Goal: Find specific page/section: Find specific page/section

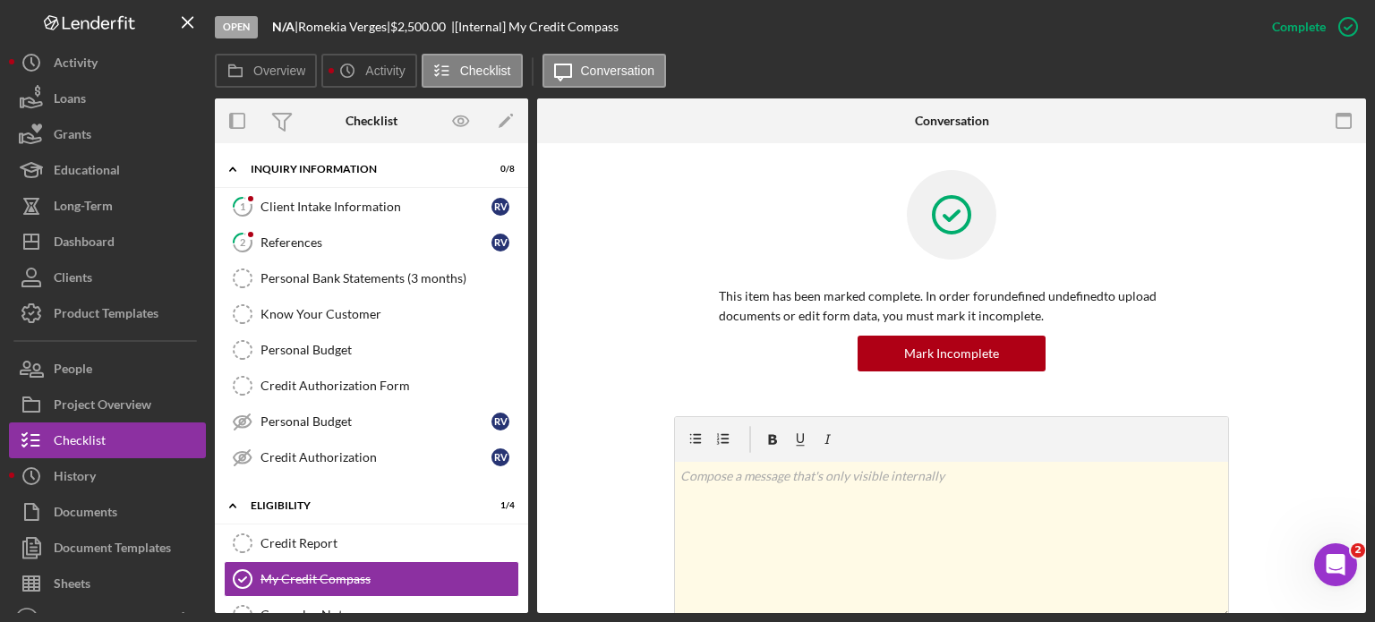
scroll to position [269, 0]
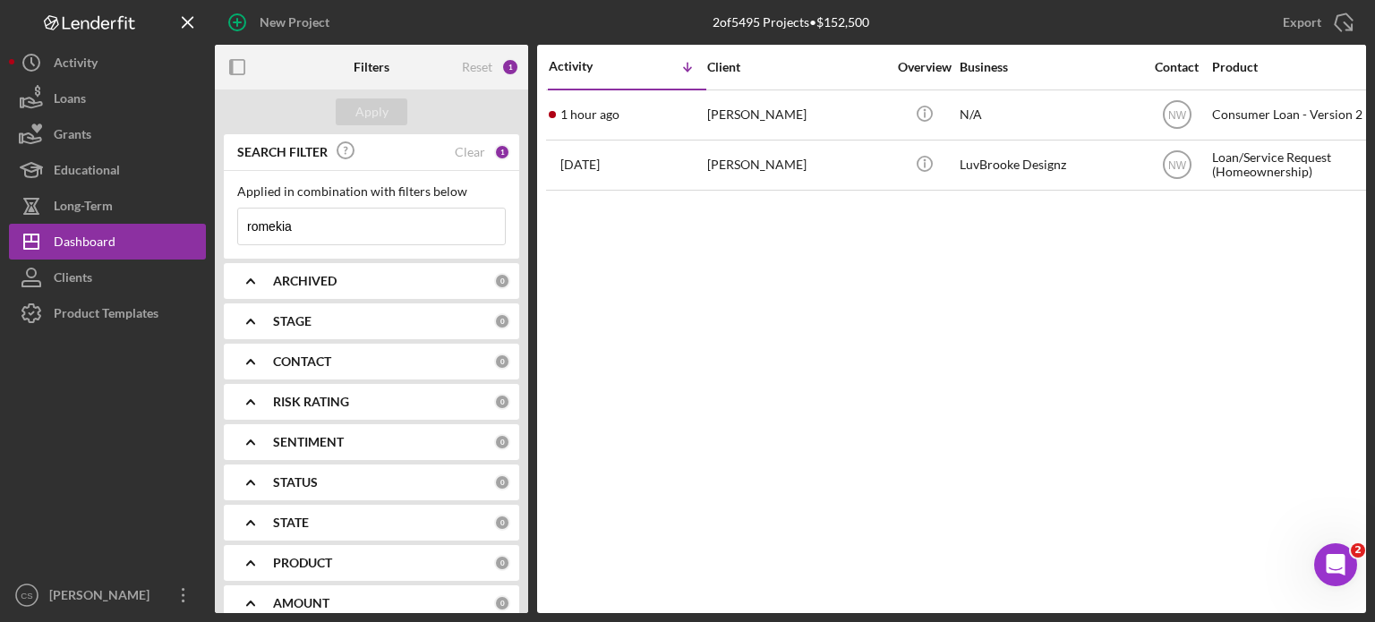
click at [326, 230] on input "romekia" at bounding box center [371, 227] width 267 height 36
drag, startPoint x: 326, startPoint y: 230, endPoint x: 153, endPoint y: 192, distance: 177.0
click at [153, 192] on div "New Project 2 of 5495 Projects • $152,500 romekia Export Icon/Export Filters Re…" at bounding box center [687, 306] width 1357 height 613
type input "[PERSON_NAME]"
click at [315, 276] on b "ARCHIVED" at bounding box center [305, 281] width 64 height 14
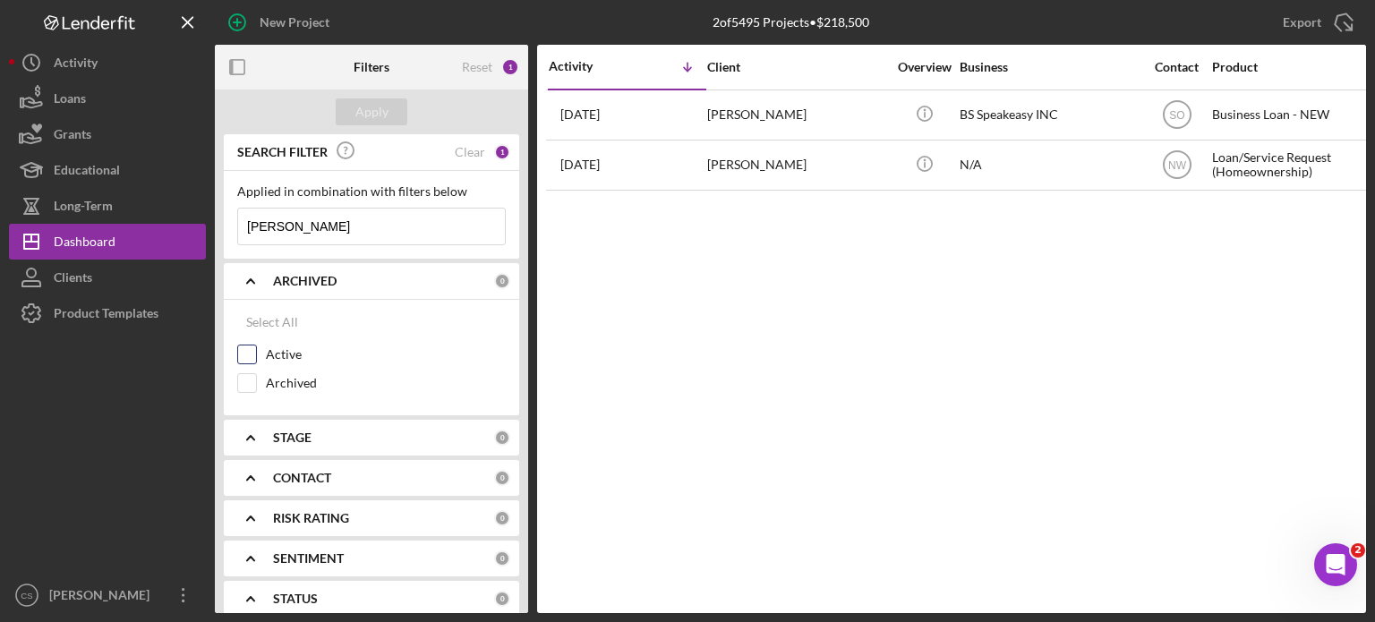
click at [254, 350] on input "Active" at bounding box center [247, 355] width 18 height 18
checkbox input "true"
click at [358, 112] on div "Apply" at bounding box center [371, 111] width 33 height 27
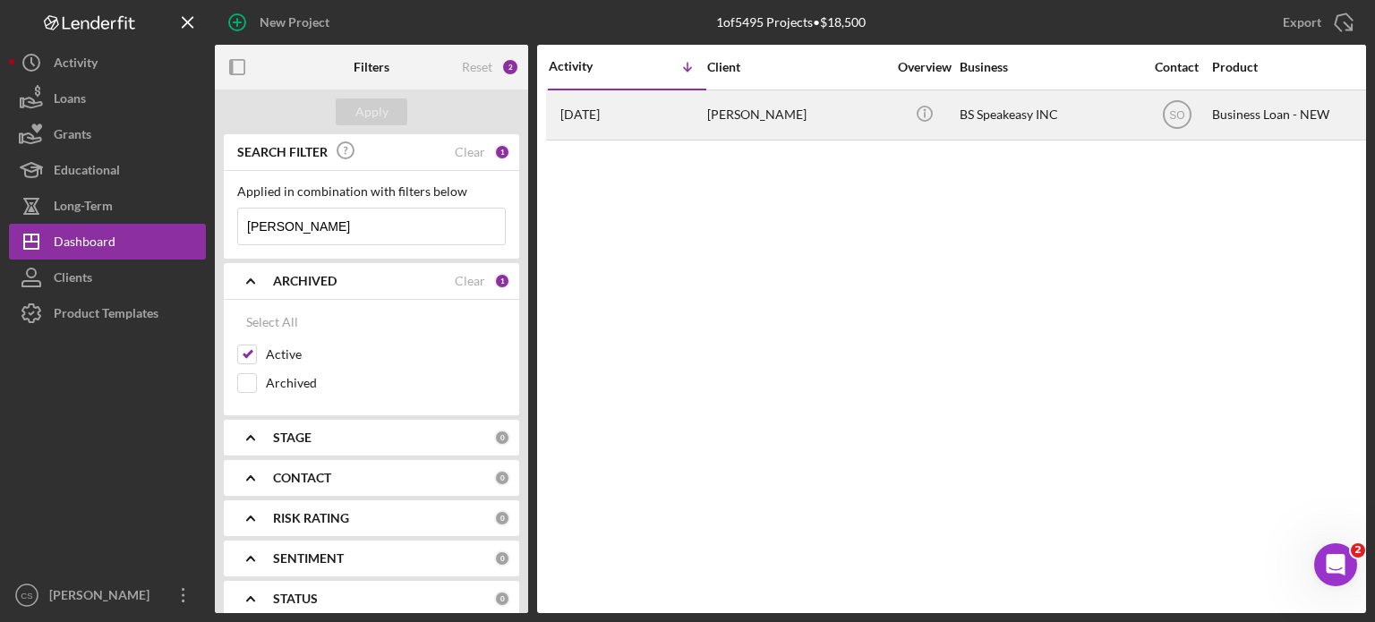
click at [600, 113] on time "[DATE]" at bounding box center [579, 114] width 39 height 14
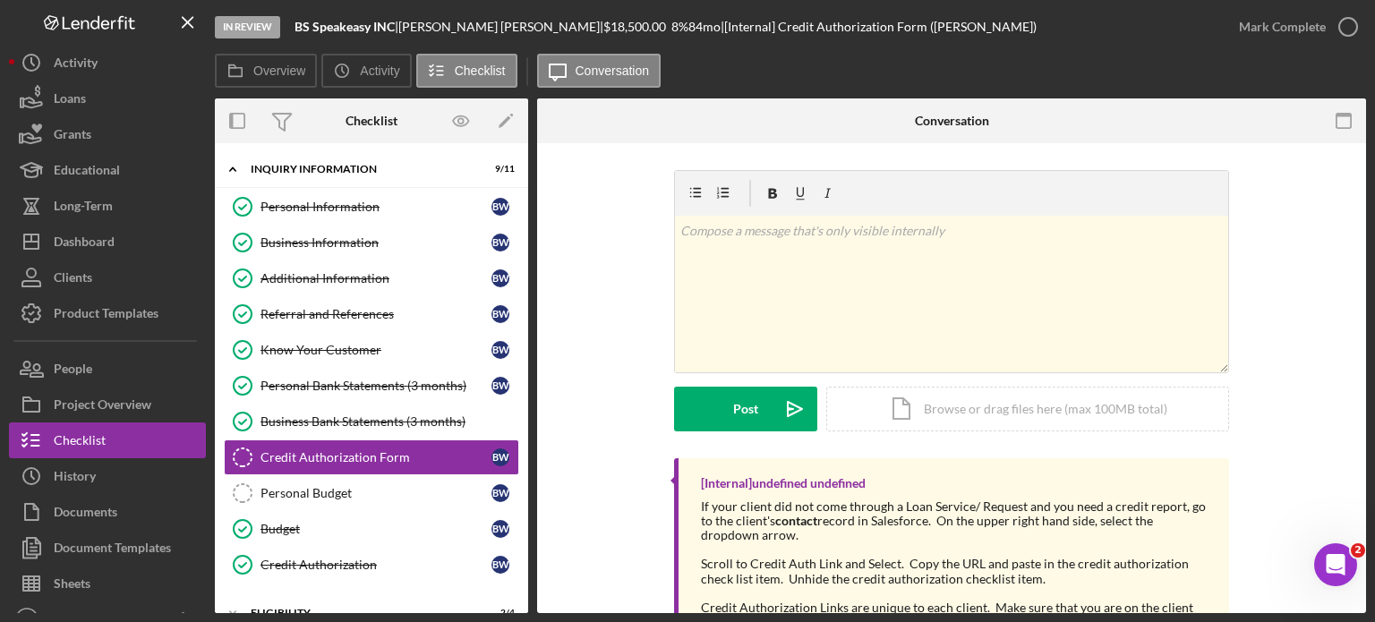
scroll to position [75, 0]
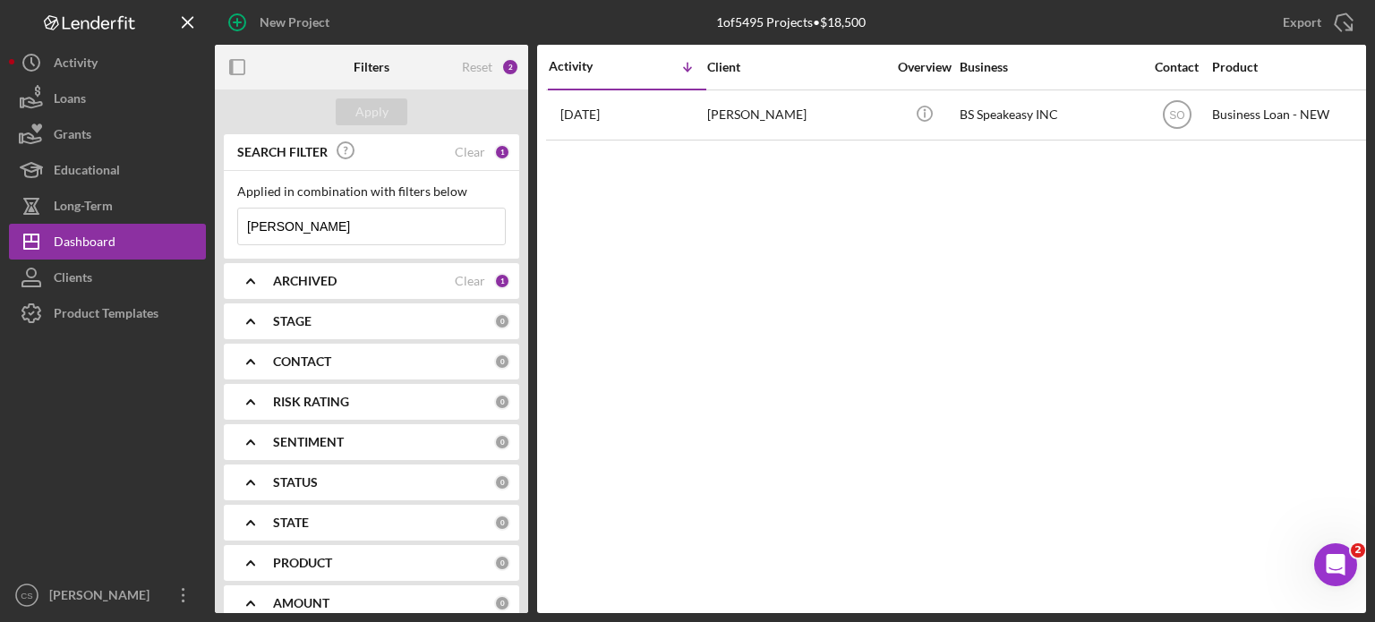
click at [254, 282] on icon "Icon/Expander" at bounding box center [250, 281] width 45 height 45
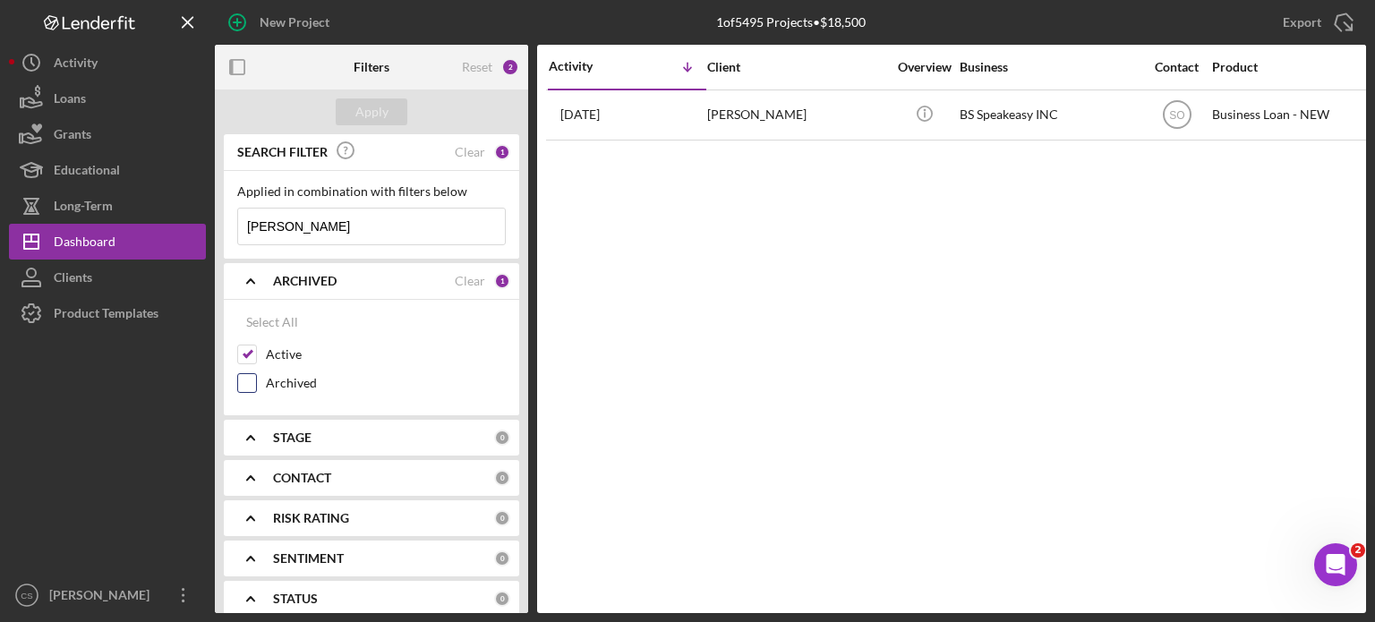
click at [247, 384] on input "Archived" at bounding box center [247, 383] width 18 height 18
checkbox input "true"
click at [247, 354] on input "Active" at bounding box center [247, 355] width 18 height 18
checkbox input "false"
click at [360, 113] on div "Apply" at bounding box center [371, 111] width 33 height 27
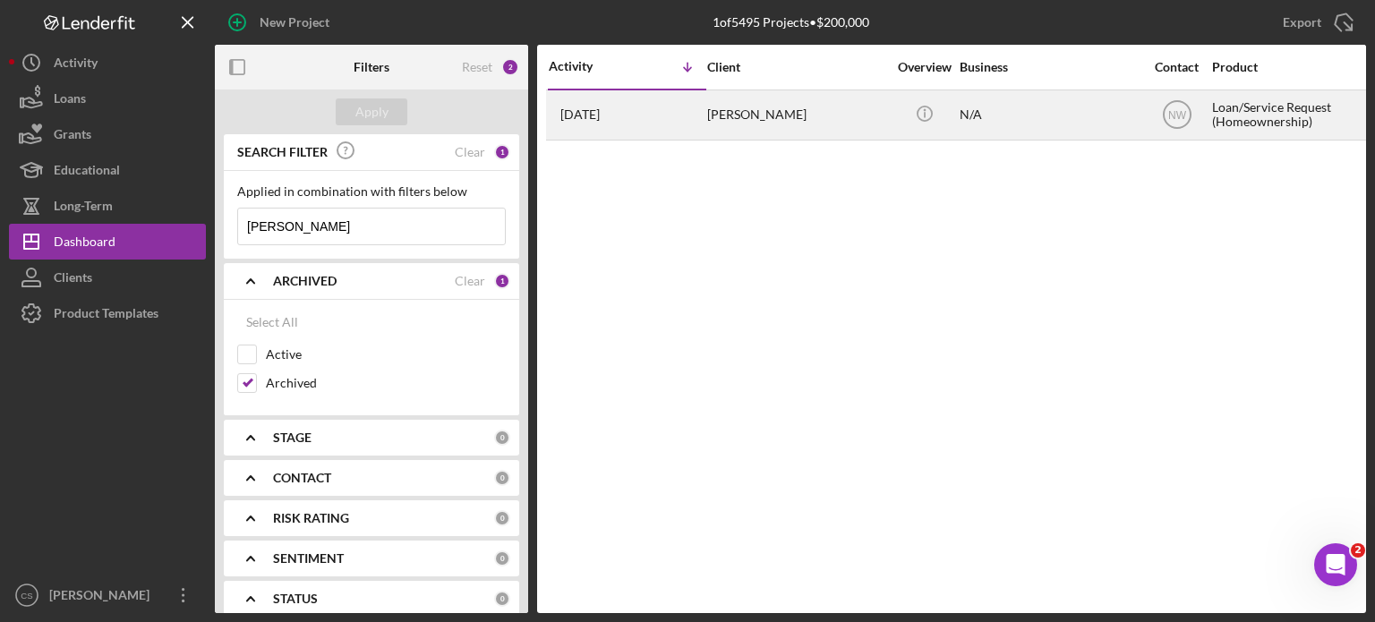
click at [590, 117] on time "[DATE]" at bounding box center [579, 114] width 39 height 14
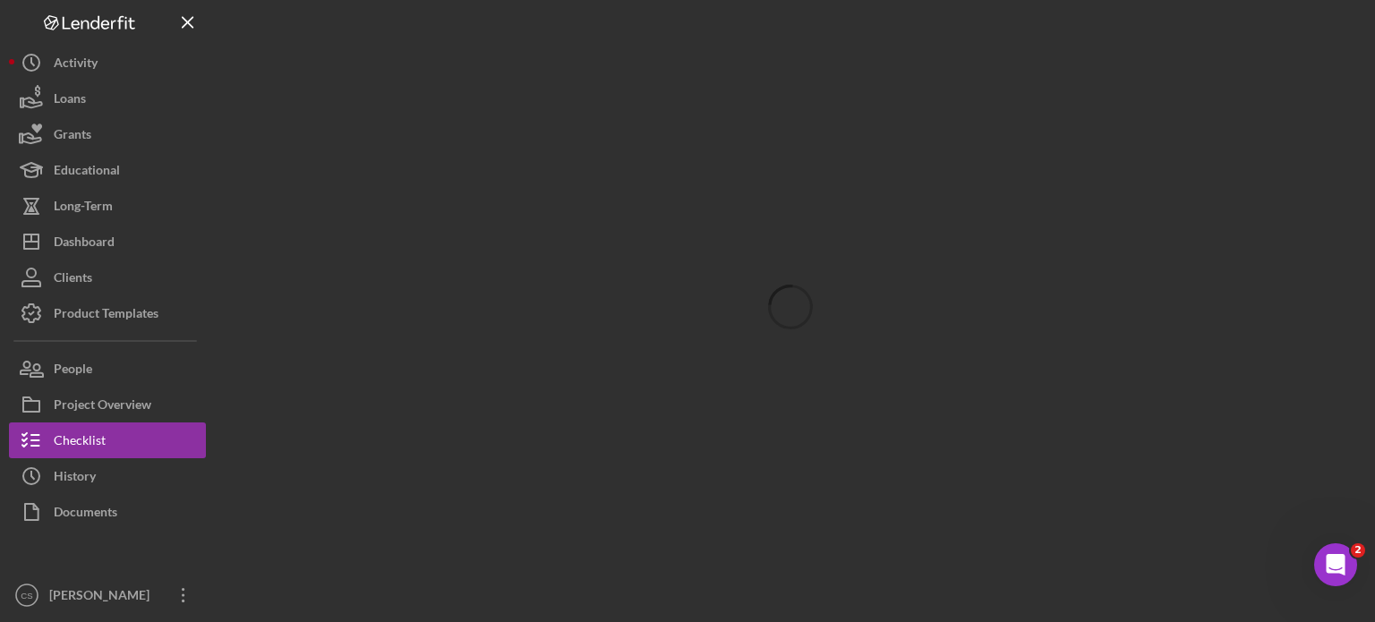
click at [455, 259] on div at bounding box center [790, 306] width 1151 height 613
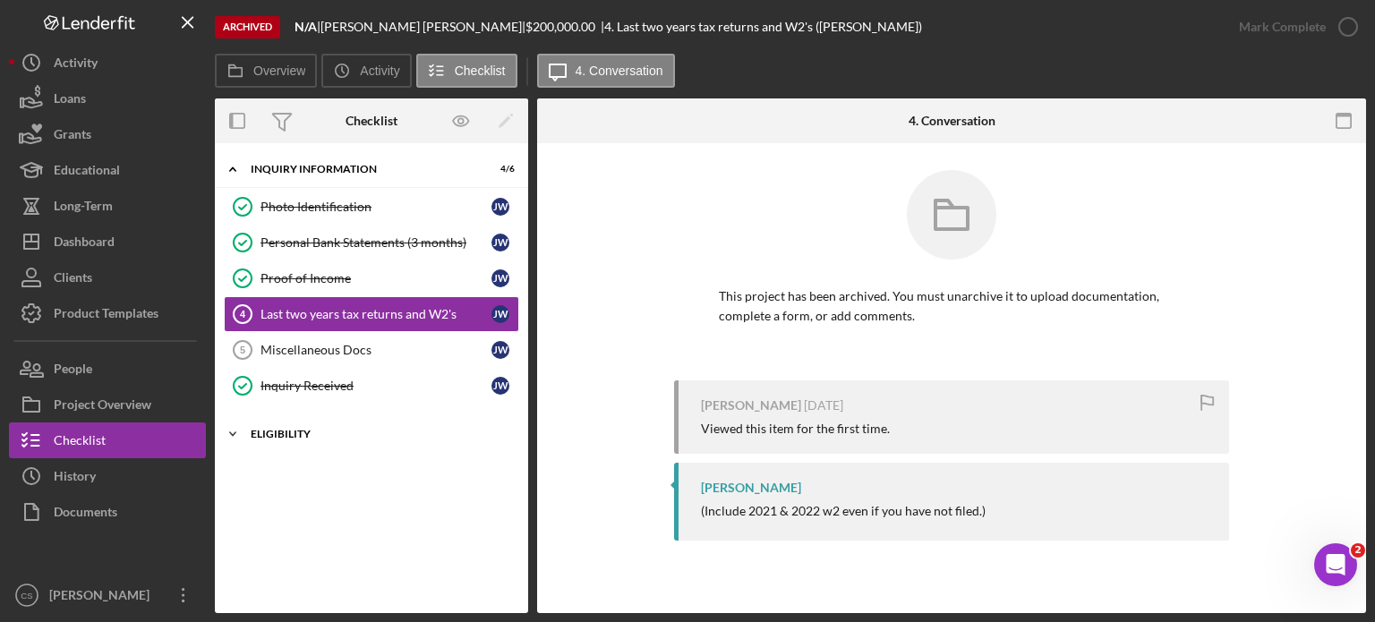
click at [234, 171] on polyline at bounding box center [232, 169] width 5 height 4
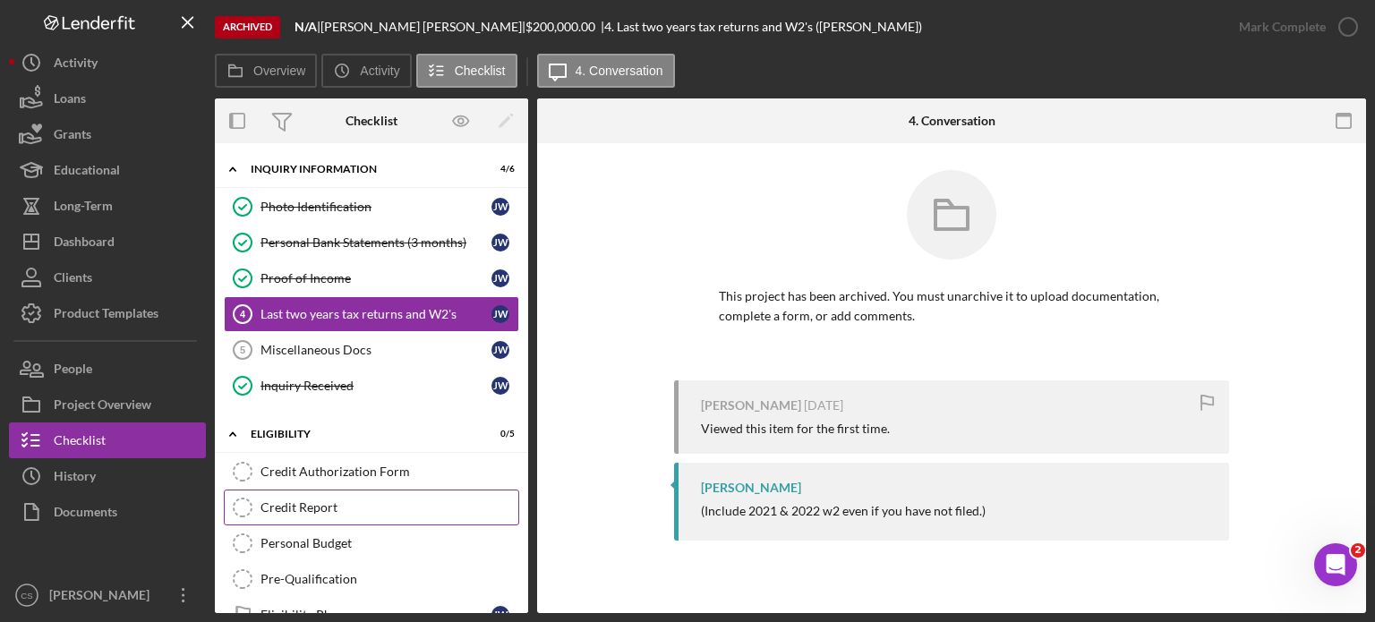
scroll to position [32, 0]
